Goal: Find contact information: Find contact information

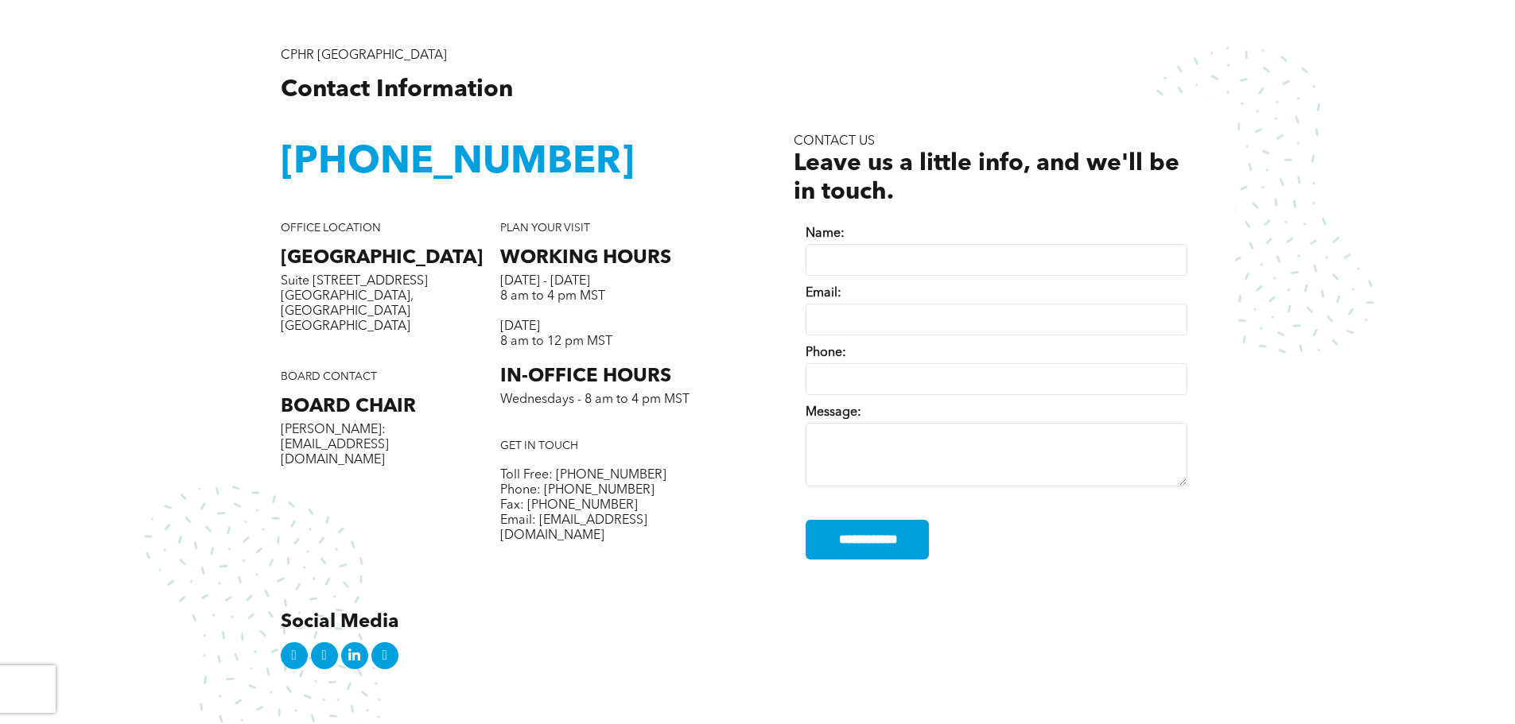
scroll to position [596, 0]
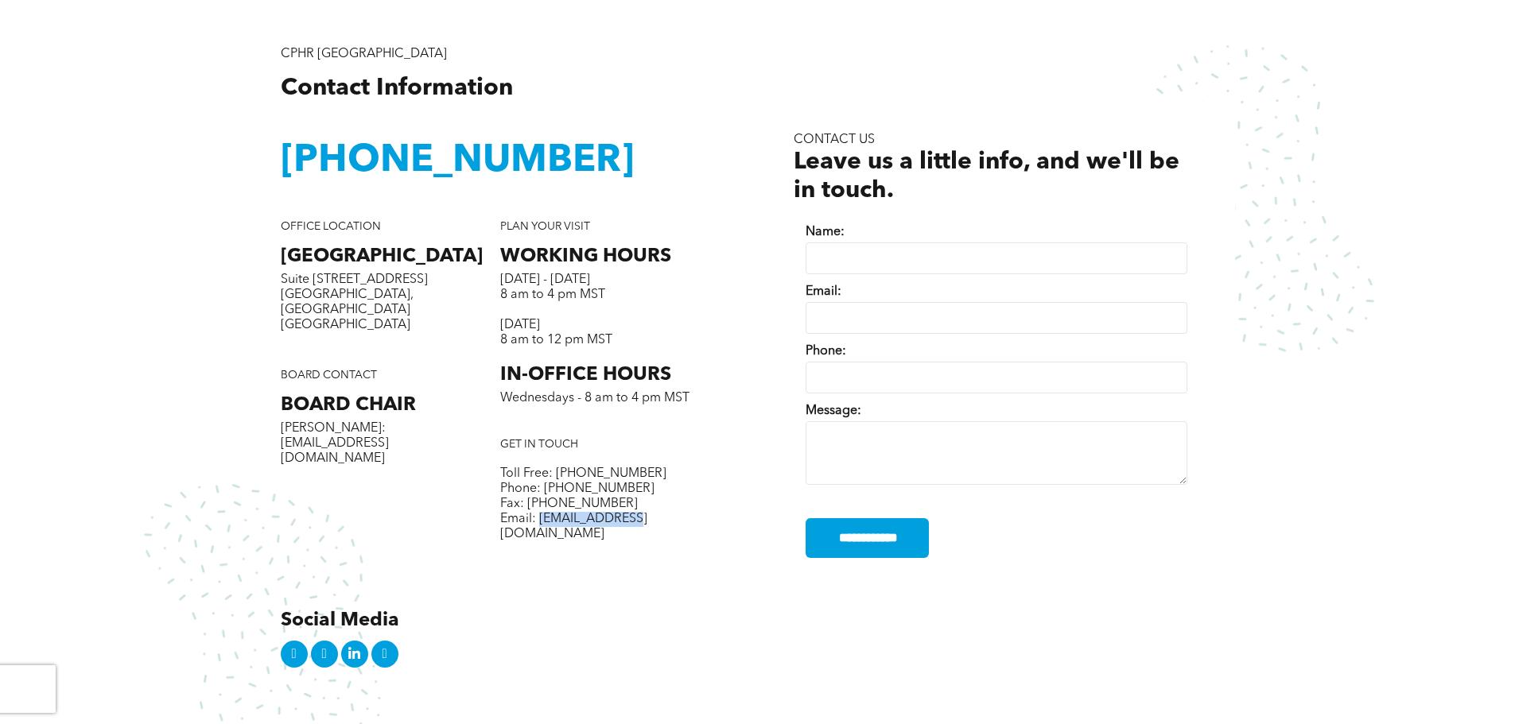
drag, startPoint x: 637, startPoint y: 522, endPoint x: 538, endPoint y: 522, distance: 99.4
click at [538, 522] on p "Email: [EMAIL_ADDRESS][DOMAIN_NAME]" at bounding box center [609, 527] width 219 height 30
copy span "[EMAIL_ADDRESS][DOMAIN_NAME]"
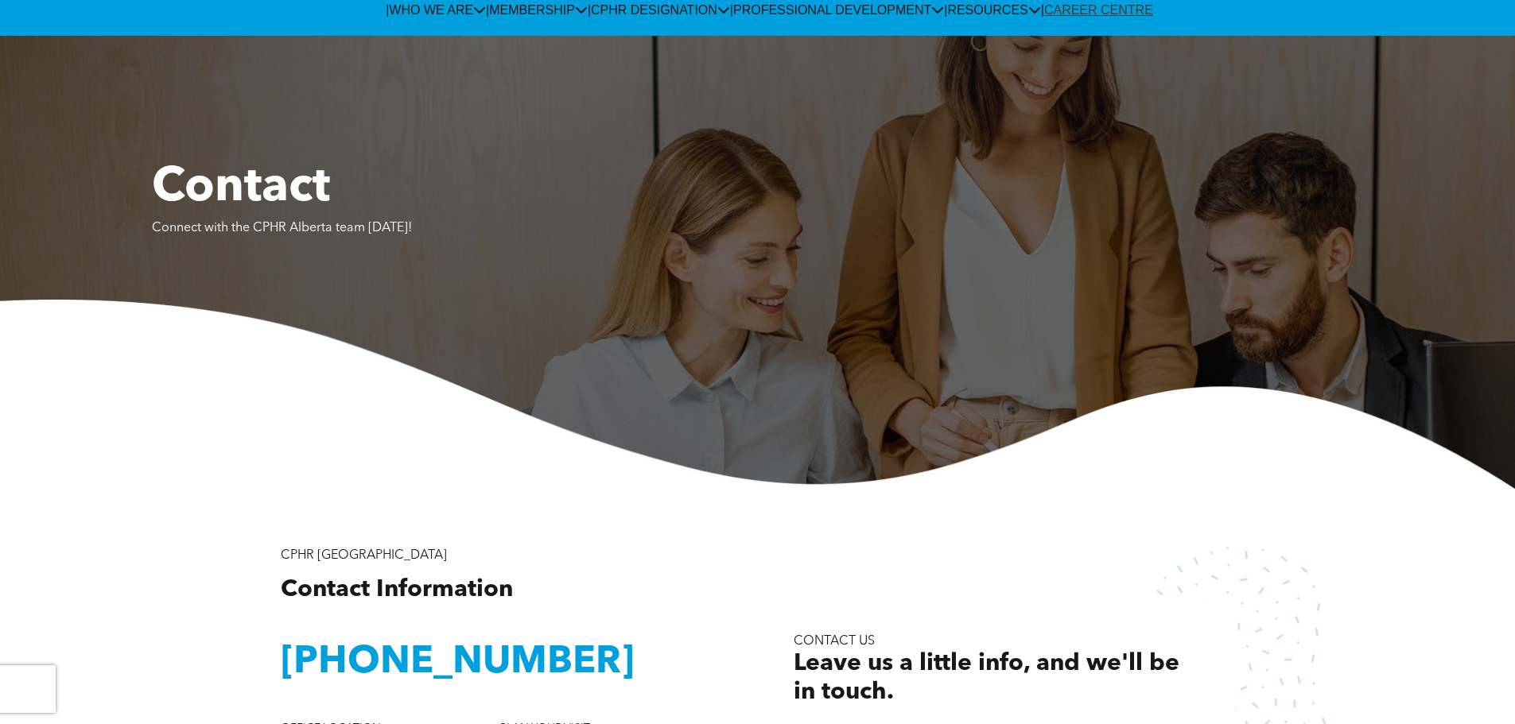
scroll to position [0, 0]
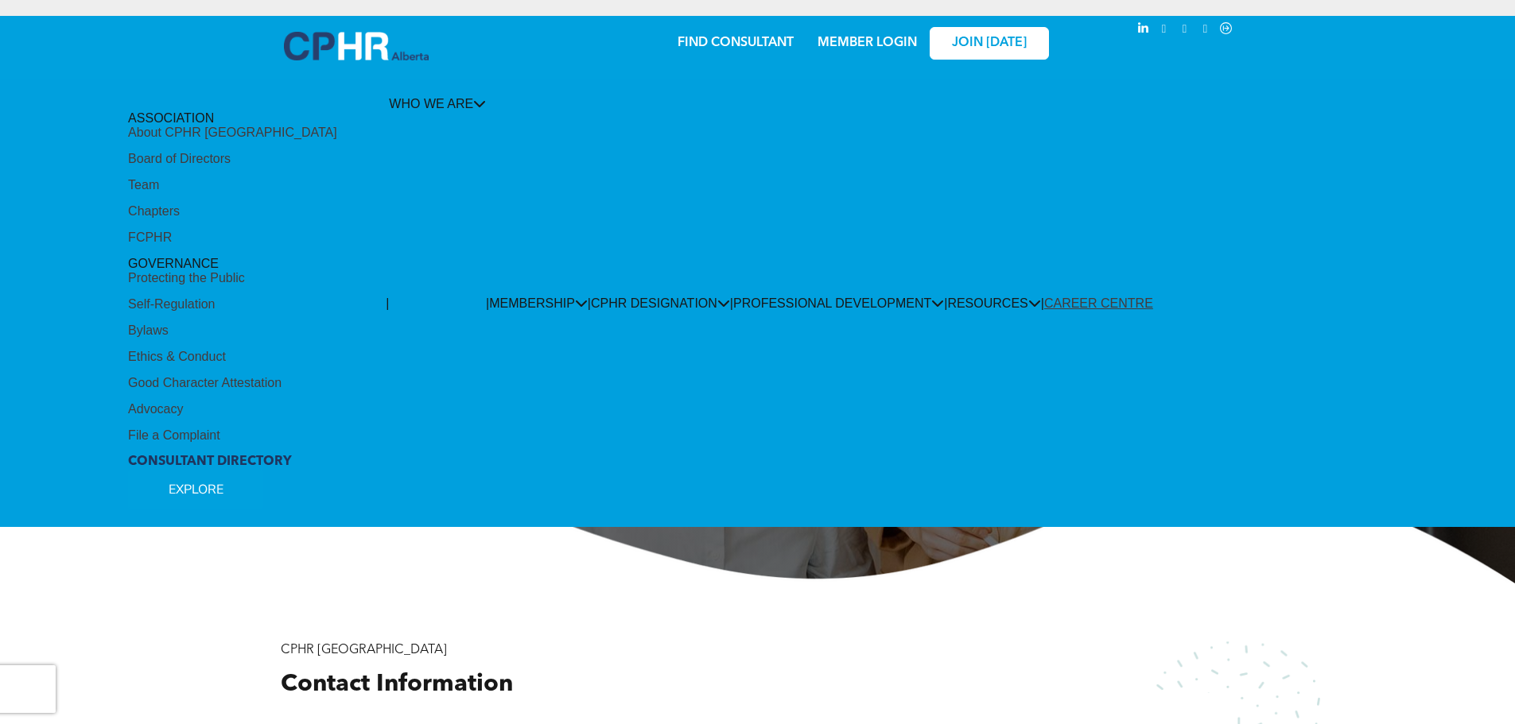
click at [148, 192] on div "Team" at bounding box center [143, 185] width 31 height 14
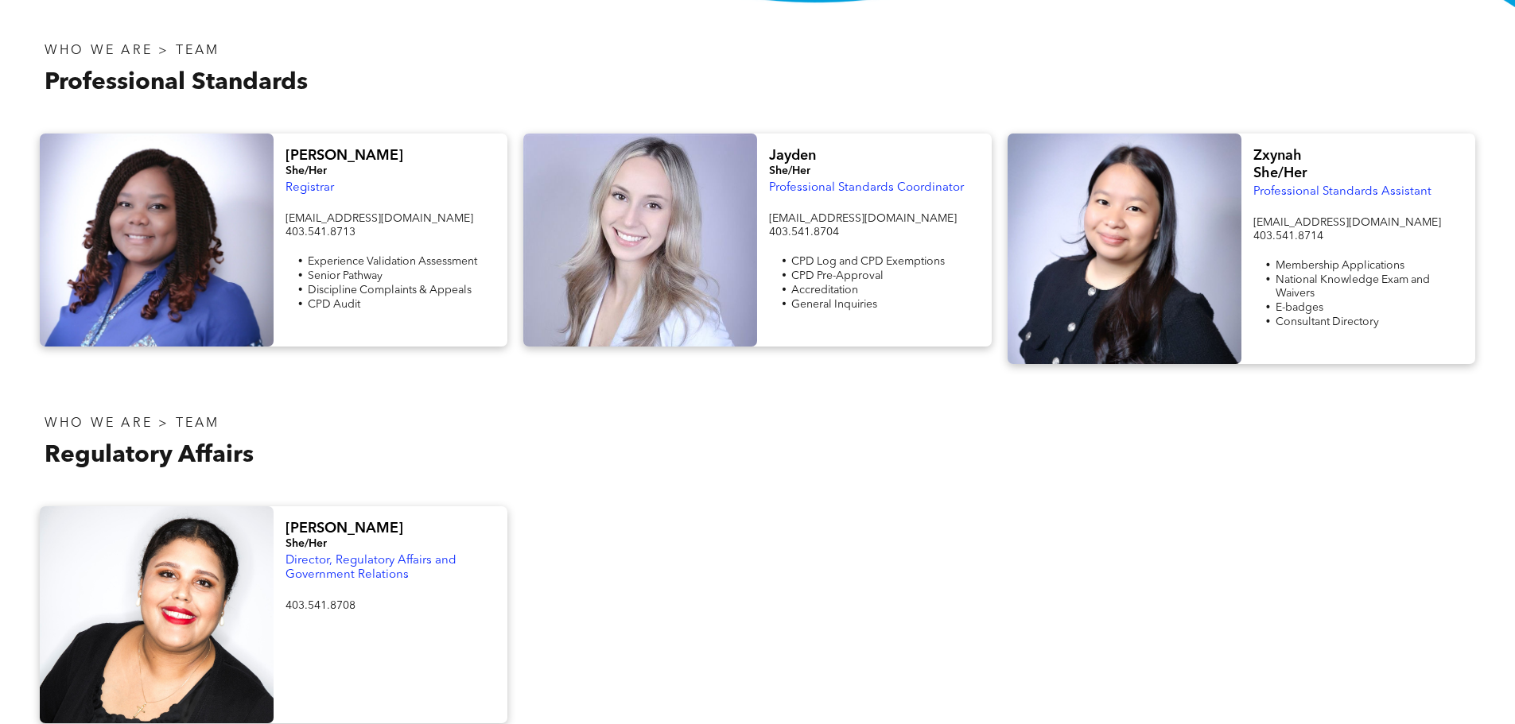
scroll to position [437, 0]
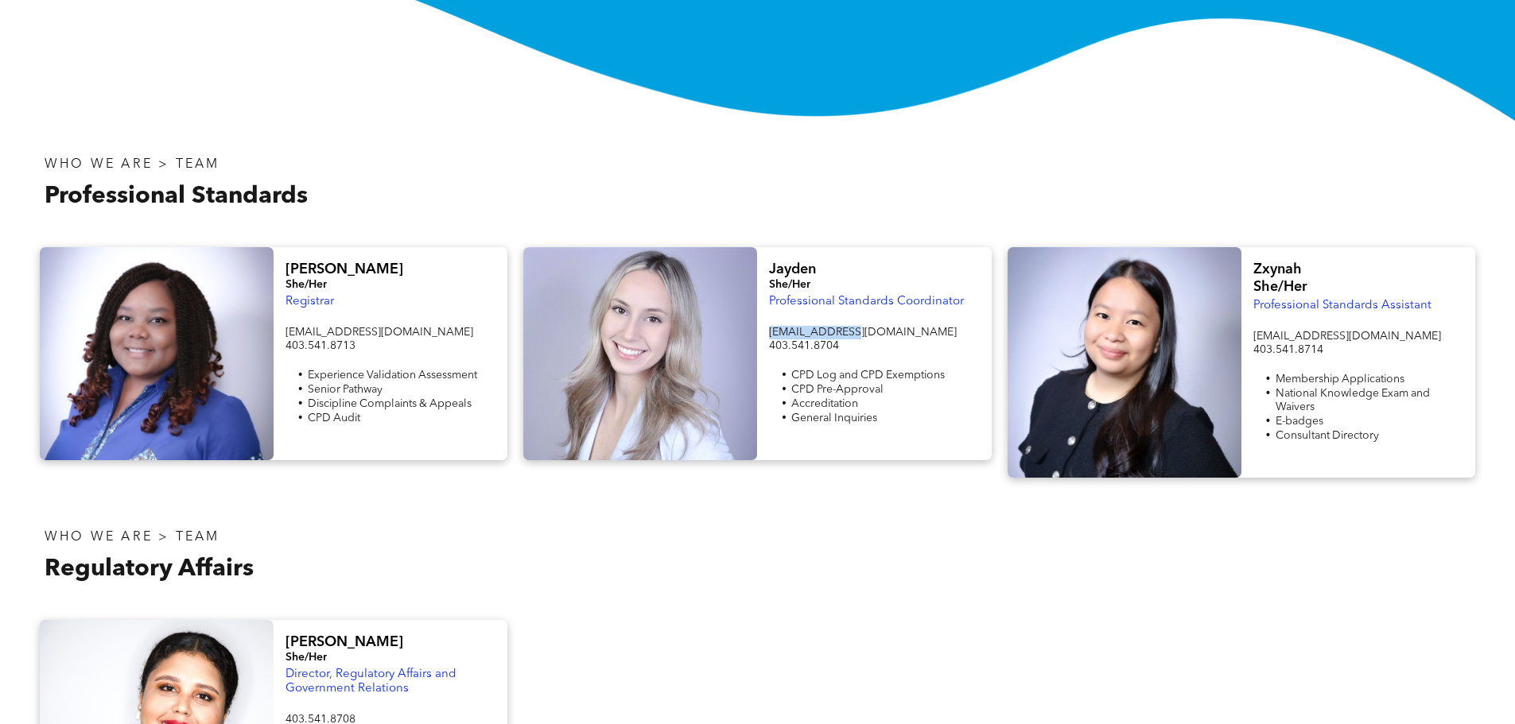
drag, startPoint x: 856, startPoint y: 334, endPoint x: 769, endPoint y: 331, distance: 86.7
click at [769, 331] on p "[EMAIL_ADDRESS][DOMAIN_NAME]" at bounding box center [874, 333] width 210 height 14
copy span "[EMAIL_ADDRESS][DOMAIN_NAME]"
drag, startPoint x: 385, startPoint y: 331, endPoint x: 281, endPoint y: 336, distance: 104.3
click at [281, 336] on div "[PERSON_NAME] She/Her Registrar [EMAIL_ADDRESS][DOMAIN_NAME] 403.541.8713 Exper…" at bounding box center [391, 353] width 234 height 213
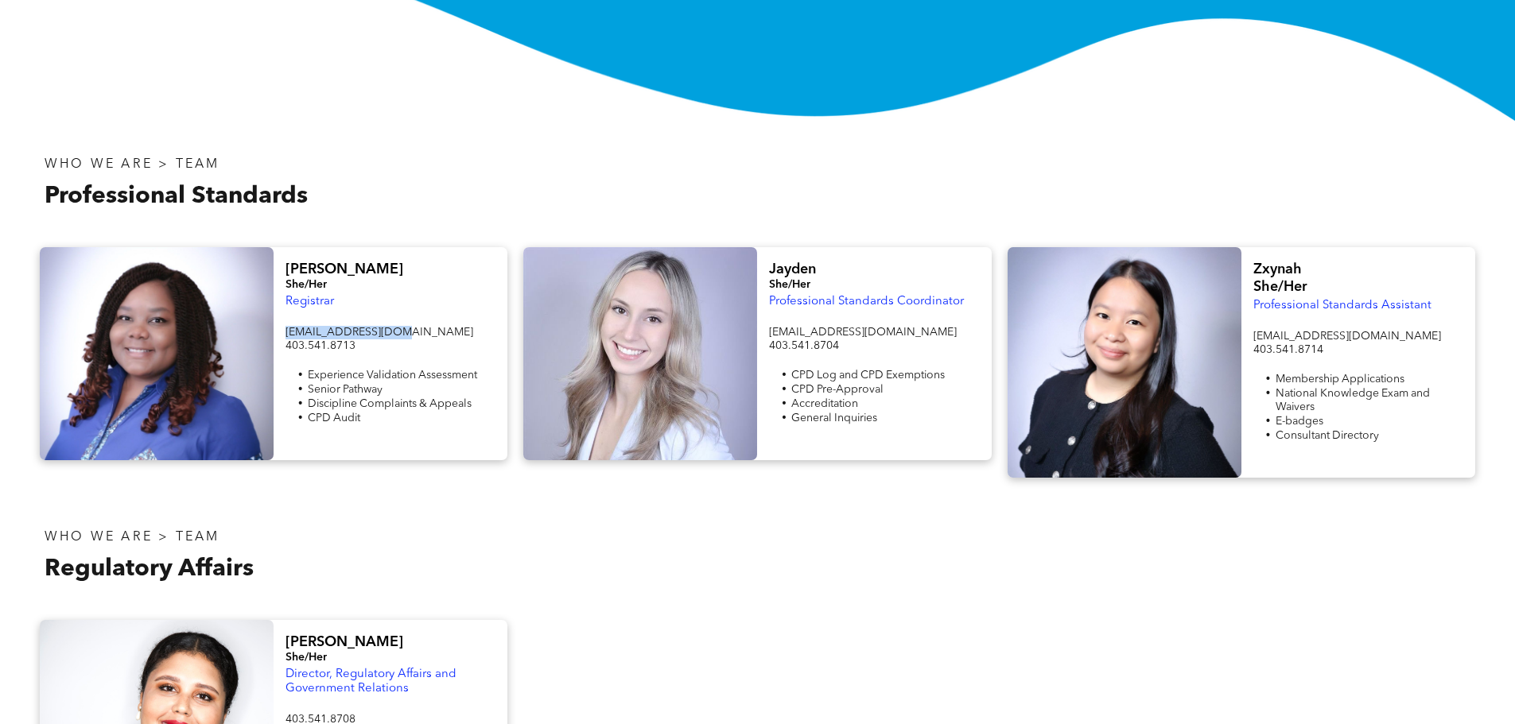
copy span "[EMAIL_ADDRESS][DOMAIN_NAME]"
